Goal: Task Accomplishment & Management: Manage account settings

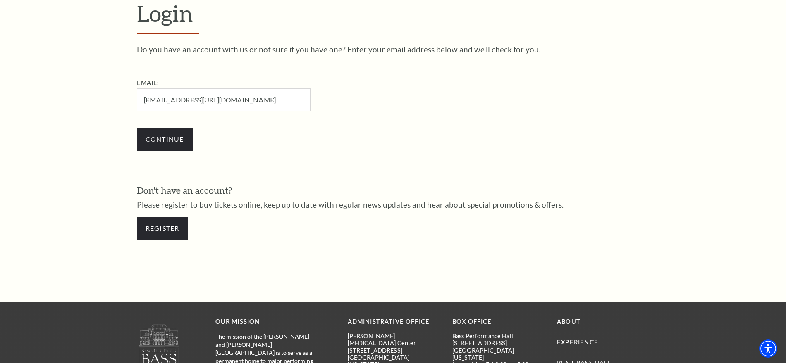
drag, startPoint x: 286, startPoint y: 97, endPoint x: 321, endPoint y: 97, distance: 35.5
click at [321, 97] on div "Email: danielsetton814@gmail.com/4269348" at bounding box center [265, 94] width 256 height 33
type input "danielsetton814@gmail.com"
click at [137, 128] on input "Continue" at bounding box center [165, 139] width 56 height 23
click at [168, 139] on input "Continue" at bounding box center [165, 139] width 56 height 23
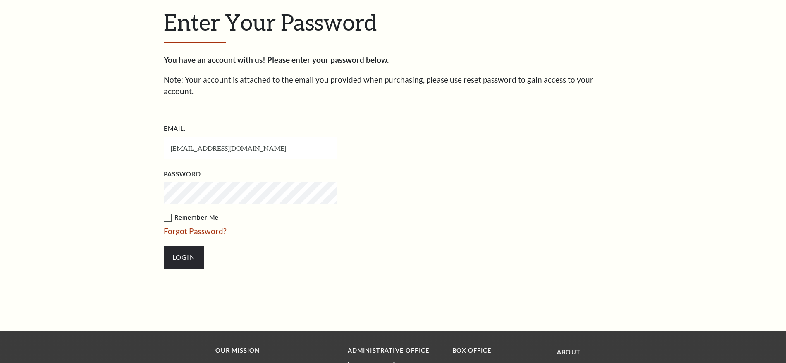
scroll to position [284, 0]
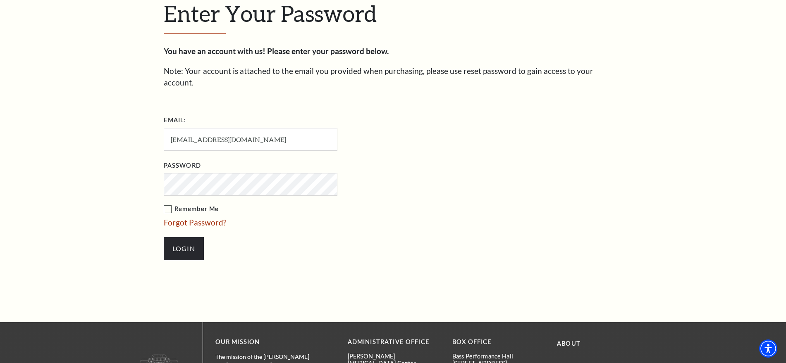
click at [164, 237] on input "Login" at bounding box center [184, 248] width 40 height 23
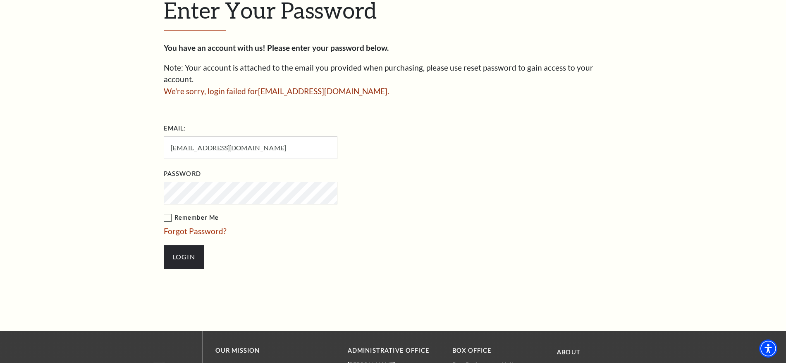
click at [164, 245] on input "Login" at bounding box center [184, 256] width 40 height 23
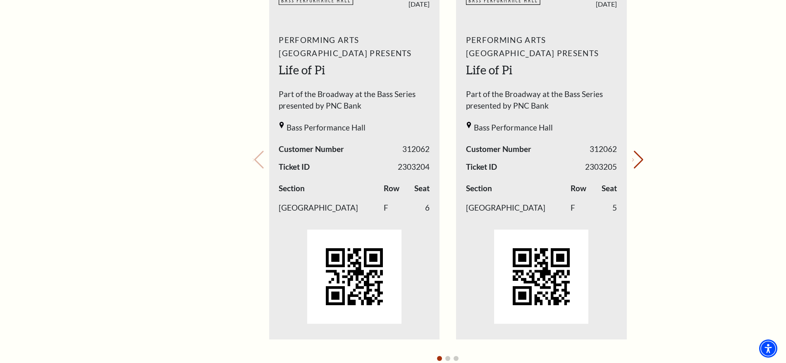
scroll to position [366, 0]
click at [636, 165] on button "Next slide." at bounding box center [637, 160] width 11 height 18
click at [636, 165] on div "Your next show Previous slide. Next slide." at bounding box center [447, 149] width 391 height 438
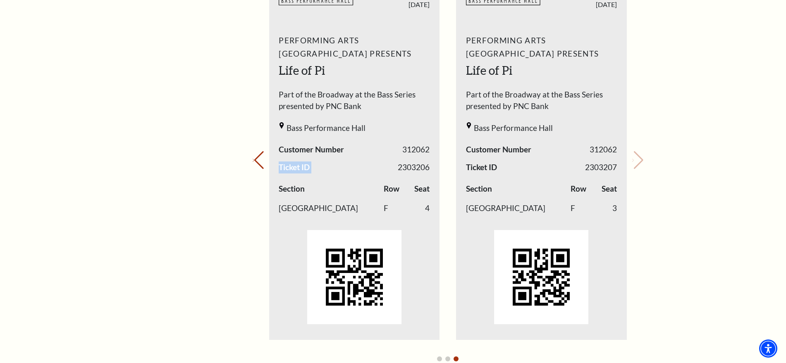
click at [636, 165] on div "Your next show Previous slide. Next slide." at bounding box center [447, 149] width 391 height 438
click at [669, 202] on div "My Account Home My Profile Upcoming Performances Past Performances Loading... M…" at bounding box center [393, 244] width 786 height 1172
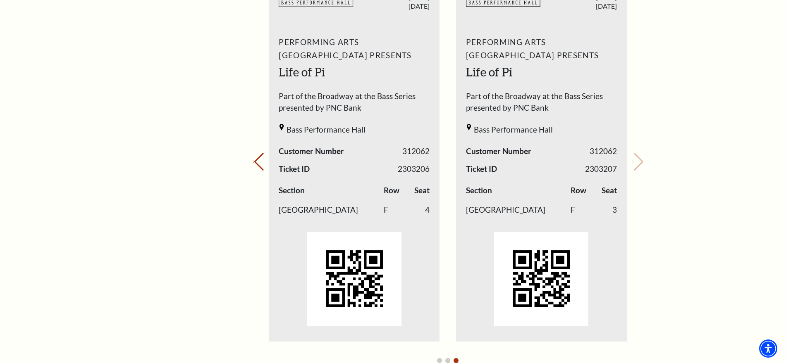
click at [741, 92] on div "My Account Home My Profile Upcoming Performances Past Performances Loading... M…" at bounding box center [393, 245] width 786 height 1172
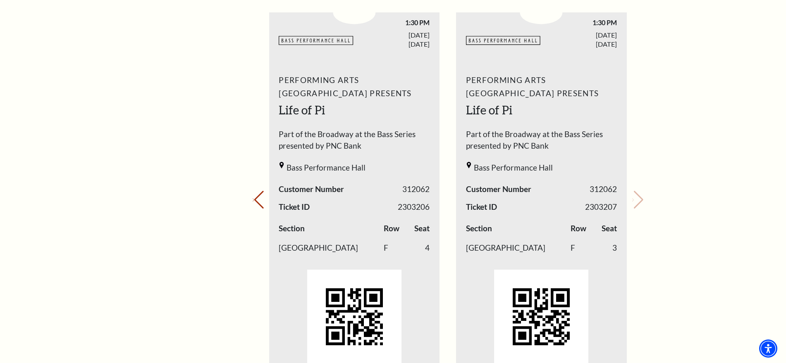
scroll to position [326, 0]
click at [262, 207] on button "Previous slide." at bounding box center [257, 200] width 11 height 18
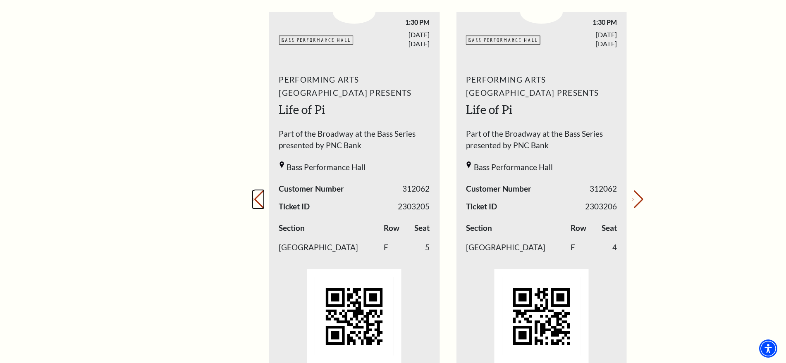
click at [262, 207] on button "Previous slide." at bounding box center [257, 200] width 11 height 18
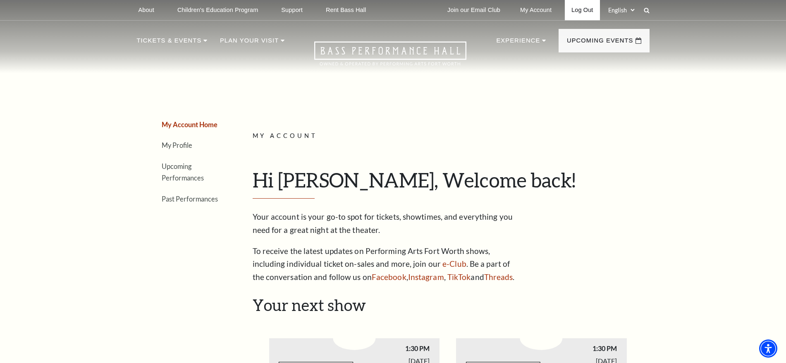
click at [581, 7] on link "Log Out" at bounding box center [581, 10] width 35 height 20
click at [581, 12] on link "Log Out" at bounding box center [581, 10] width 35 height 20
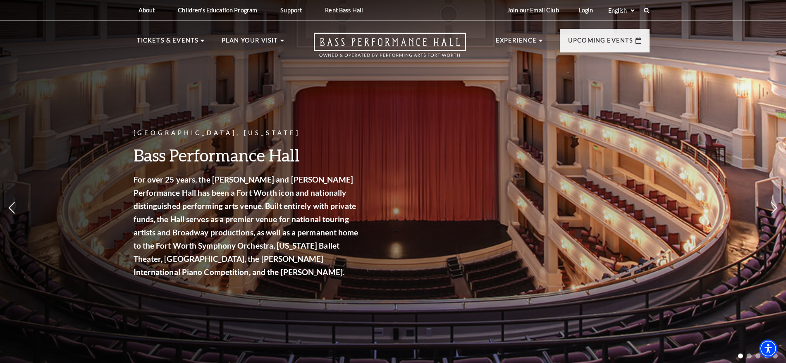
click at [580, 12] on link "Login" at bounding box center [586, 10] width 28 height 20
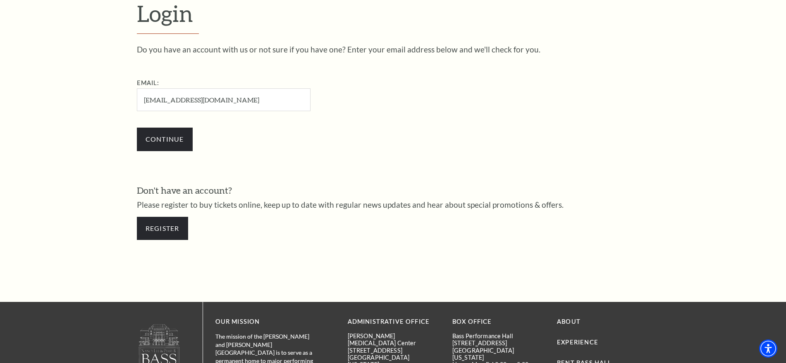
type input "seancasio3581@gmail.com"
click at [137, 128] on input "Continue" at bounding box center [165, 139] width 56 height 23
click at [188, 132] on input "Continue" at bounding box center [165, 139] width 56 height 23
click at [174, 140] on input "Continue" at bounding box center [165, 139] width 56 height 23
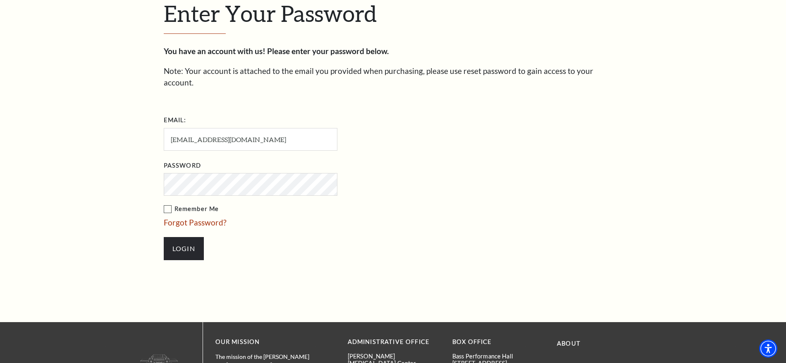
click at [164, 237] on input "Login" at bounding box center [184, 248] width 40 height 23
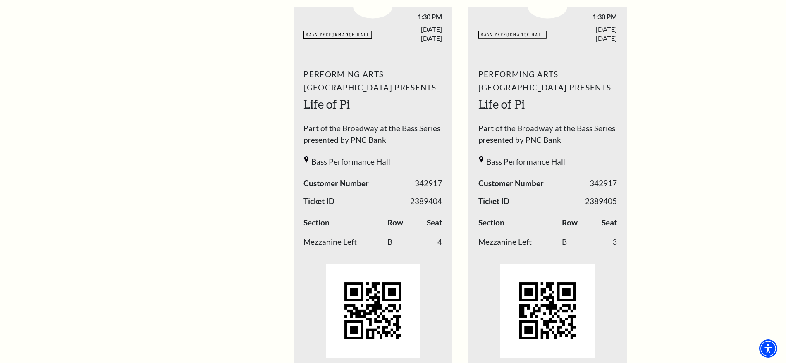
scroll to position [332, 0]
click at [238, 210] on div "My Account Home My Profile Upcoming Performances Past Performances" at bounding box center [192, 264] width 110 height 1039
